Goal: Information Seeking & Learning: Learn about a topic

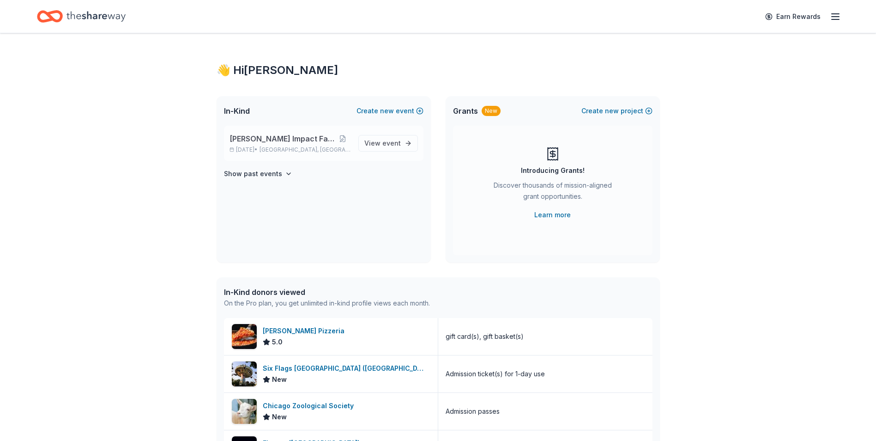
click at [386, 152] on div "[PERSON_NAME] Impact Fall Gala [DATE] • [GEOGRAPHIC_DATA], [GEOGRAPHIC_DATA] Vi…" at bounding box center [324, 143] width 200 height 35
click at [387, 143] on span "event" at bounding box center [391, 143] width 18 height 8
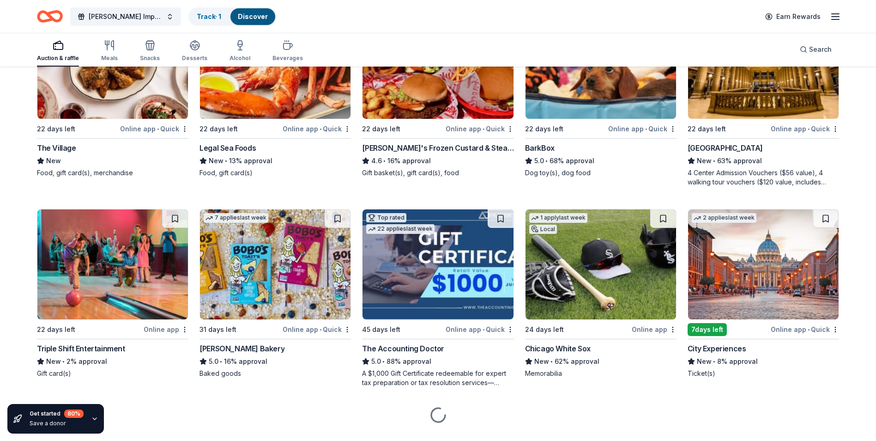
scroll to position [975, 0]
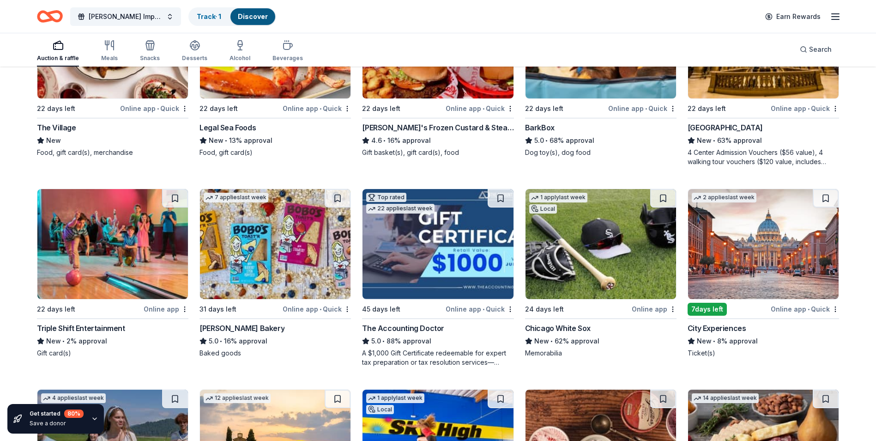
click at [602, 268] on img at bounding box center [601, 244] width 151 height 110
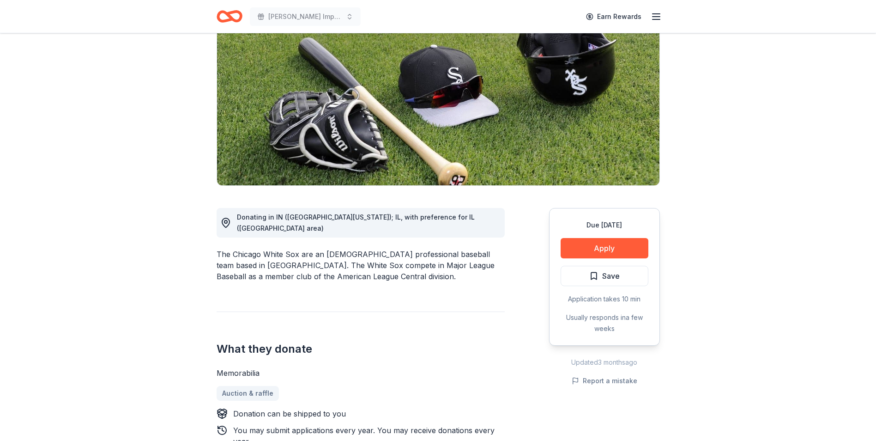
scroll to position [46, 0]
